Goal: Task Accomplishment & Management: Use online tool/utility

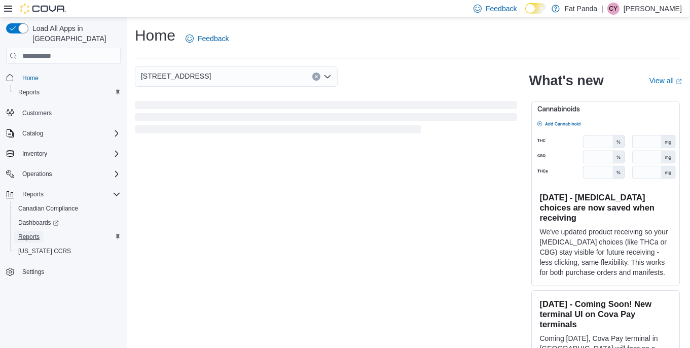
click at [37, 233] on span "Reports" at bounding box center [28, 237] width 21 height 8
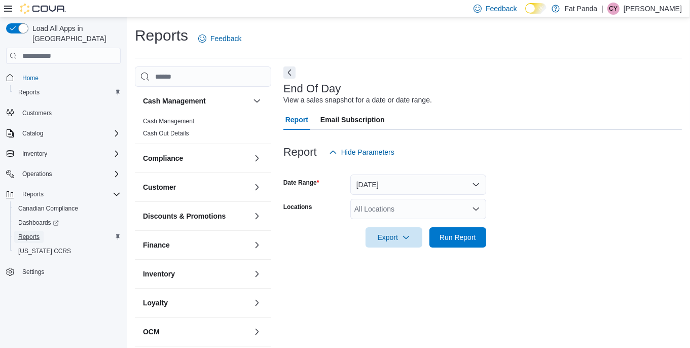
scroll to position [8, 0]
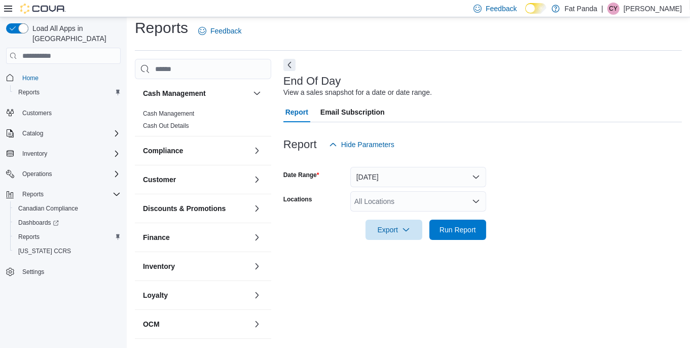
drag, startPoint x: 429, startPoint y: 202, endPoint x: 433, endPoint y: 205, distance: 5.4
click at [430, 202] on div "All Locations" at bounding box center [418, 201] width 136 height 20
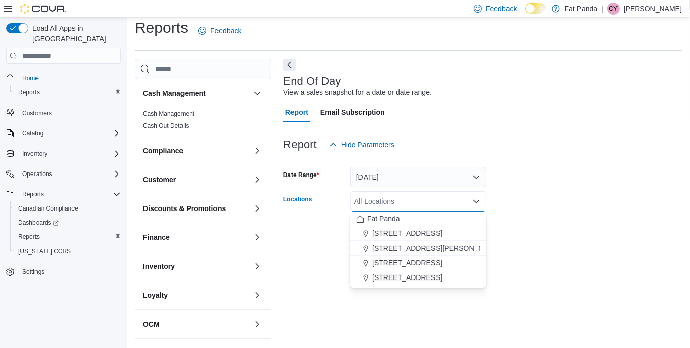
click at [442, 273] on span "239 Manitoba Ave - Selkirk" at bounding box center [407, 277] width 70 height 10
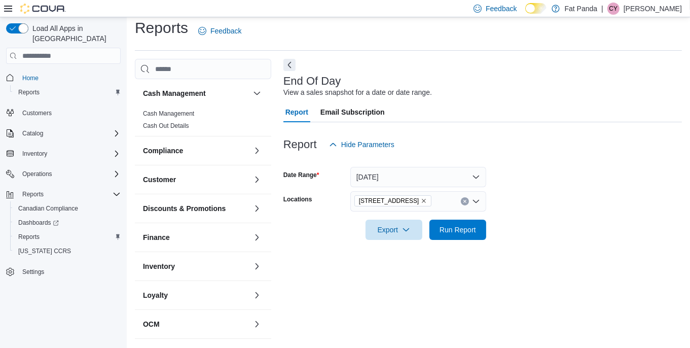
click at [446, 316] on div "End Of Day View a sales snapshot for a date or date range. Report Email Subscri…" at bounding box center [482, 199] width 398 height 281
drag, startPoint x: 463, startPoint y: 232, endPoint x: 457, endPoint y: 228, distance: 7.3
click at [460, 230] on span "Run Report" at bounding box center [458, 229] width 37 height 10
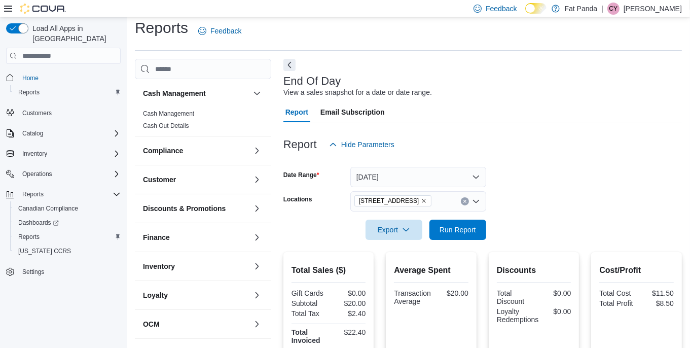
scroll to position [210, 0]
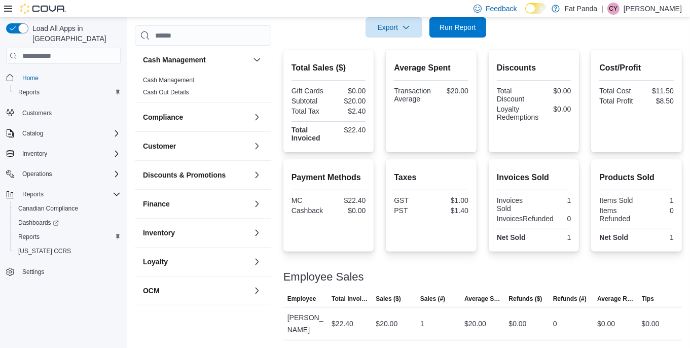
click at [0, 219] on div "Load All Apps in New Hub Home Reports Customers Catalog Inventory Operations Re…" at bounding box center [63, 184] width 127 height 334
click at [446, 32] on span "Run Report" at bounding box center [458, 27] width 45 height 20
drag, startPoint x: 461, startPoint y: 28, endPoint x: 440, endPoint y: 39, distance: 23.4
click at [461, 27] on span "Run Report" at bounding box center [458, 27] width 37 height 10
click at [400, 30] on span "Export" at bounding box center [394, 27] width 45 height 20
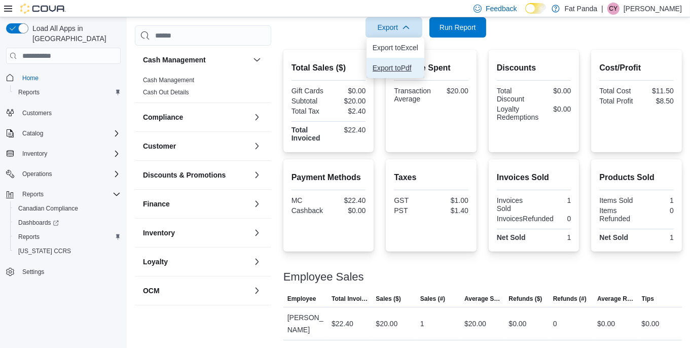
click at [386, 59] on button "Export to Pdf" at bounding box center [396, 68] width 58 height 20
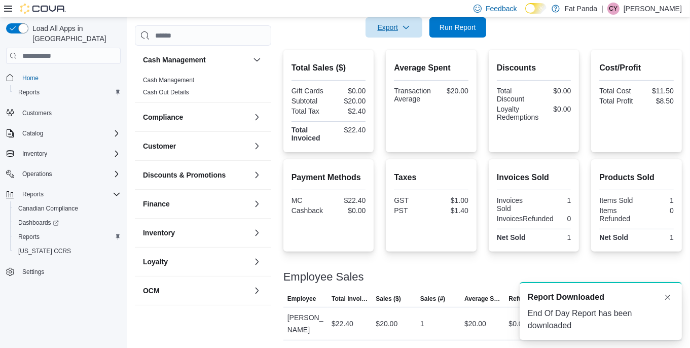
scroll to position [0, 0]
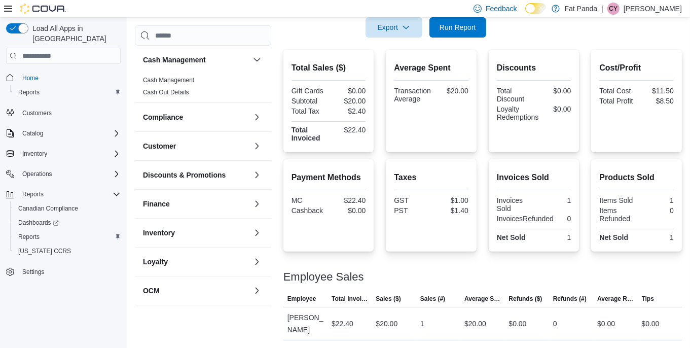
click at [640, 10] on p "Cordell Yarych" at bounding box center [653, 9] width 58 height 12
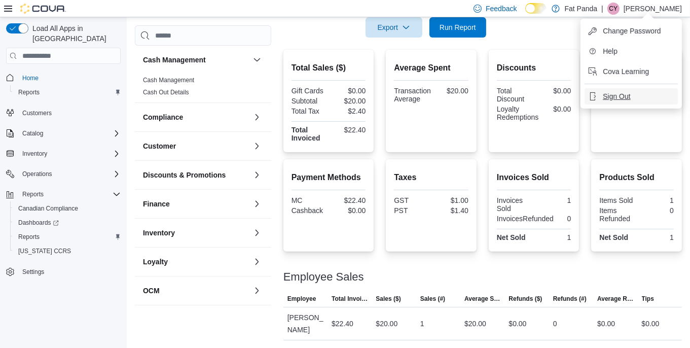
click at [616, 94] on span "Sign Out" at bounding box center [616, 96] width 27 height 10
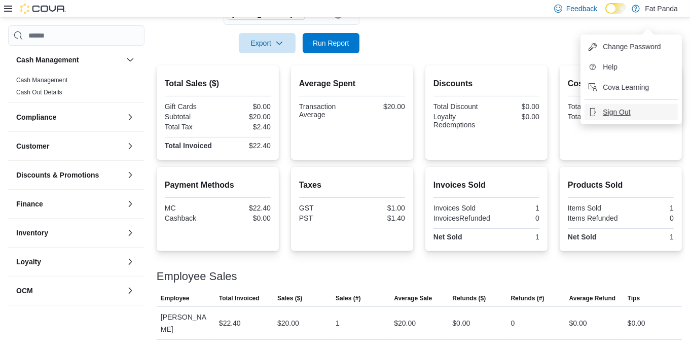
scroll to position [193, 0]
